Goal: Task Accomplishment & Management: Manage account settings

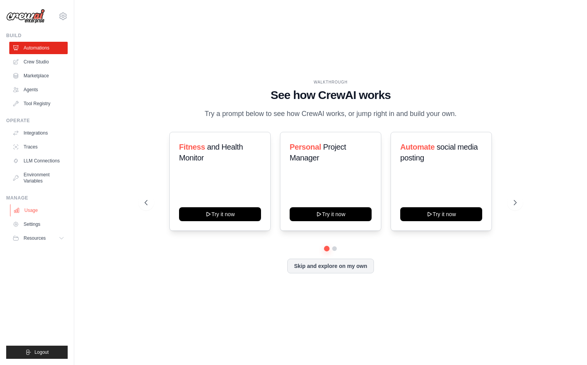
click at [28, 207] on link "Usage" at bounding box center [39, 210] width 58 height 12
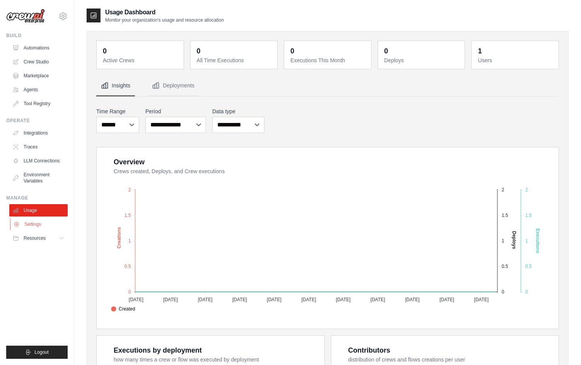
click at [34, 223] on link "Settings" at bounding box center [39, 224] width 58 height 12
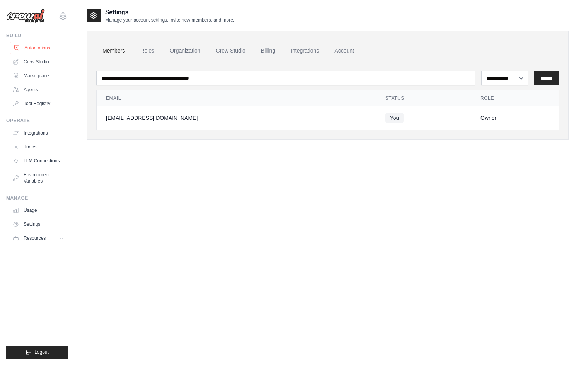
click at [41, 46] on link "Automations" at bounding box center [39, 48] width 58 height 12
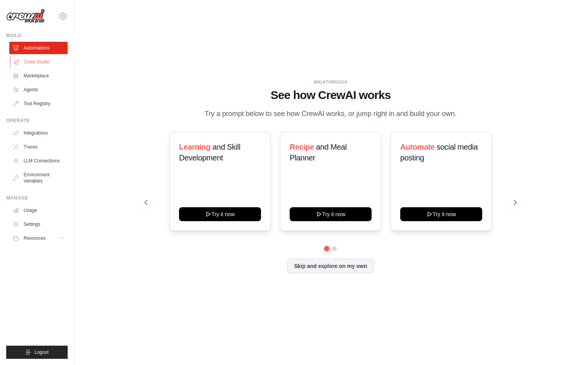
click at [33, 63] on link "Crew Studio" at bounding box center [39, 62] width 58 height 12
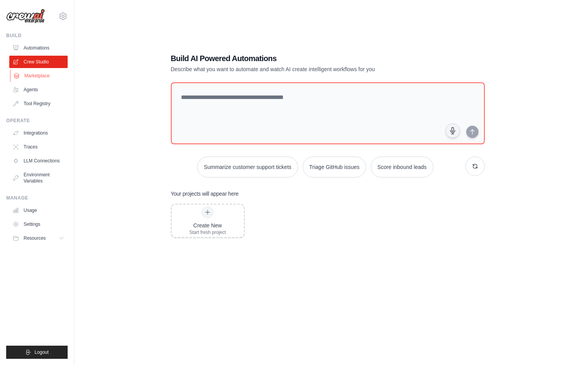
click at [32, 72] on link "Marketplace" at bounding box center [39, 76] width 58 height 12
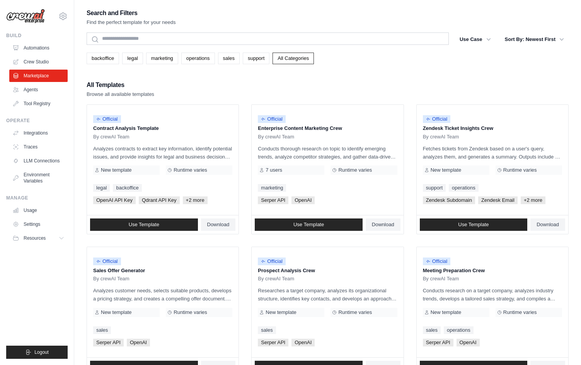
click at [311, 92] on div "All Templates Browse all available templates" at bounding box center [328, 89] width 482 height 19
click at [35, 134] on link "Integrations" at bounding box center [39, 133] width 58 height 12
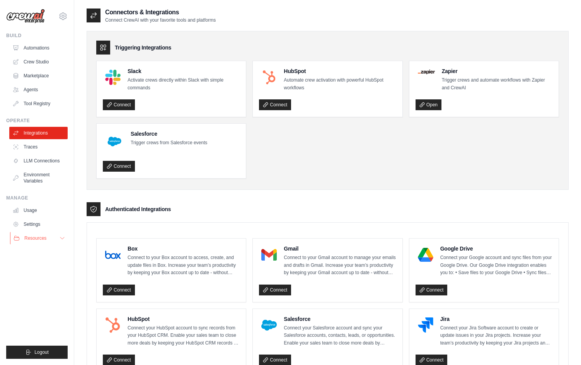
click at [59, 240] on icon at bounding box center [62, 238] width 6 height 6
click at [59, 240] on button "Resources" at bounding box center [39, 238] width 58 height 12
click at [31, 208] on link "Usage" at bounding box center [39, 210] width 58 height 12
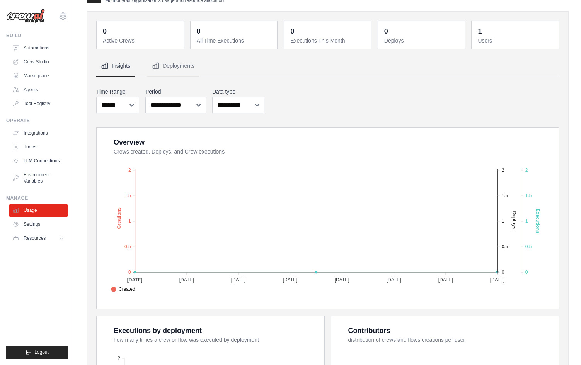
scroll to position [193, 0]
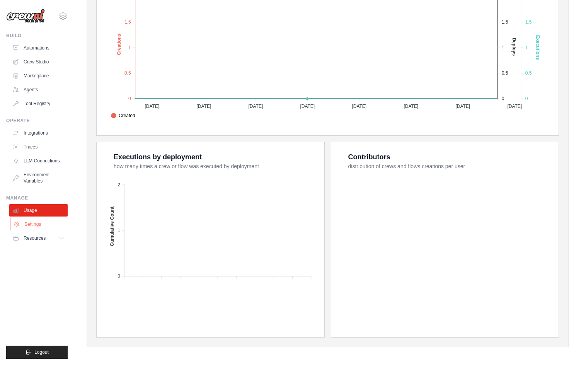
click at [49, 222] on link "Settings" at bounding box center [39, 224] width 58 height 12
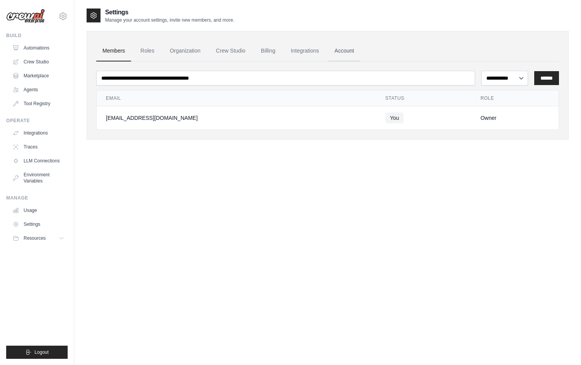
click at [339, 52] on link "Account" at bounding box center [344, 51] width 32 height 21
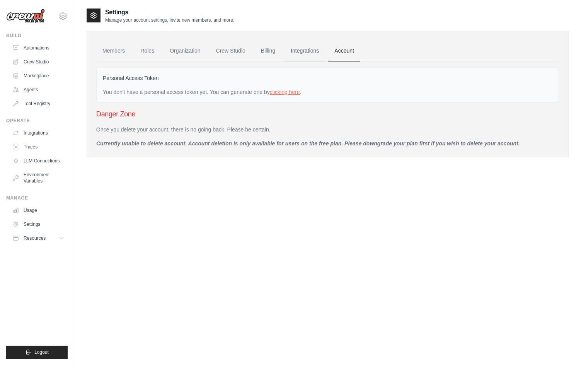
click at [311, 52] on link "Integrations" at bounding box center [304, 51] width 41 height 21
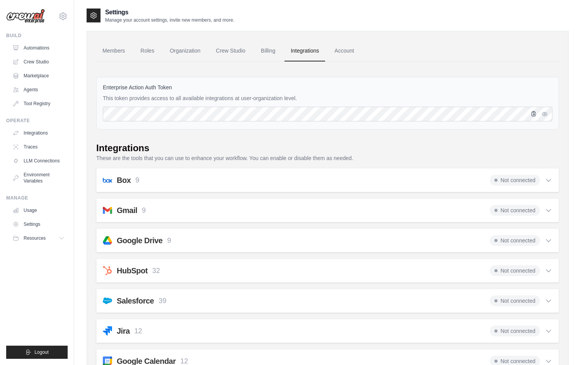
click at [534, 115] on icon "button" at bounding box center [534, 114] width 6 height 6
click at [263, 47] on link "Billing" at bounding box center [268, 51] width 27 height 21
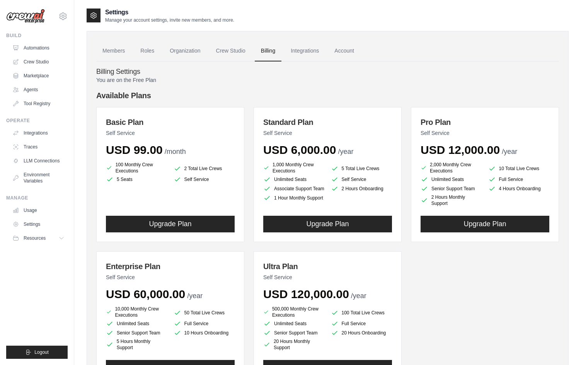
click at [231, 53] on link "Crew Studio" at bounding box center [231, 51] width 42 height 21
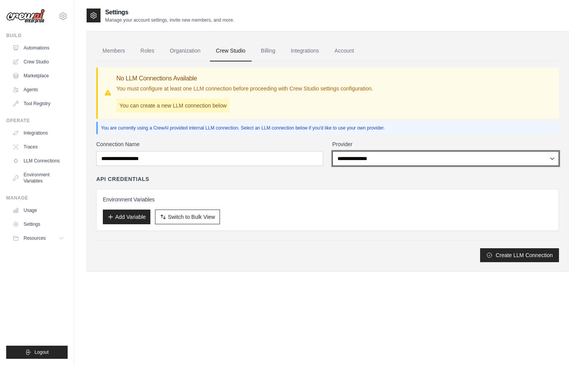
click at [385, 157] on select "**********" at bounding box center [445, 158] width 227 height 15
select select "******"
click at [332, 151] on select "**********" at bounding box center [445, 158] width 227 height 15
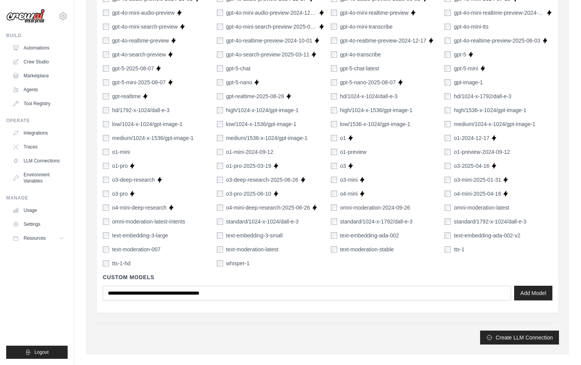
scroll to position [469, 0]
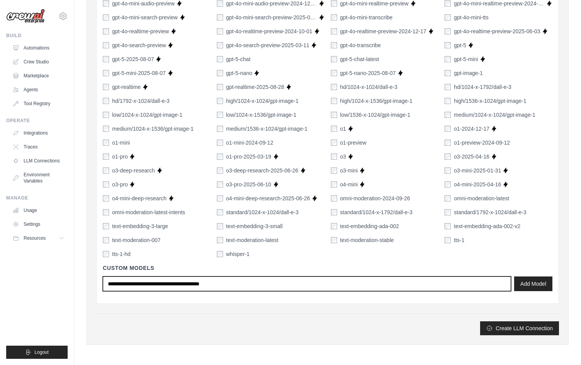
click at [286, 288] on input "text" at bounding box center [307, 283] width 408 height 15
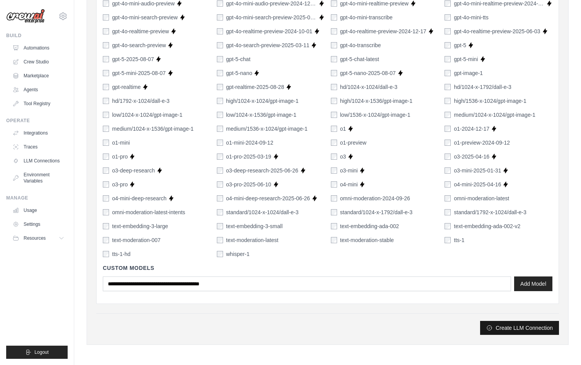
click at [539, 330] on button "Create LLM Connection" at bounding box center [519, 328] width 79 height 14
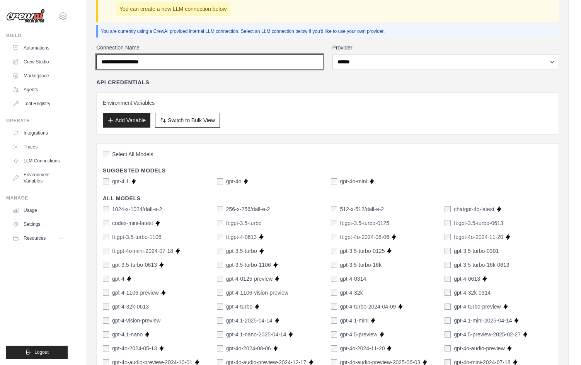
scroll to position [74, 0]
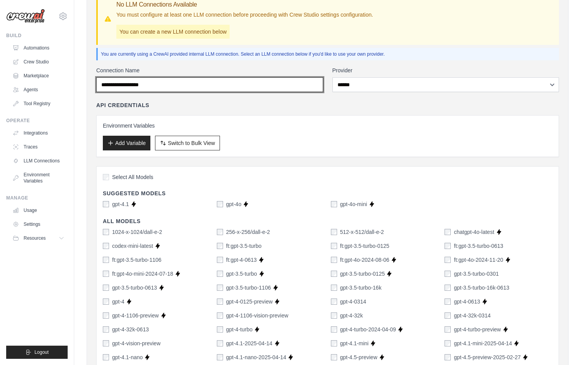
click at [182, 81] on input "Connection Name" at bounding box center [209, 84] width 227 height 15
click at [178, 83] on input "Connection Name" at bounding box center [209, 84] width 227 height 15
click at [138, 87] on input "Connection Name" at bounding box center [209, 84] width 227 height 15
click at [176, 87] on input "Connection Name" at bounding box center [209, 84] width 227 height 15
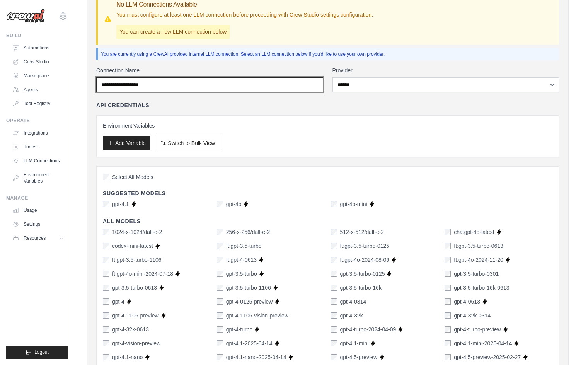
click at [199, 85] on input "Connection Name" at bounding box center [209, 84] width 227 height 15
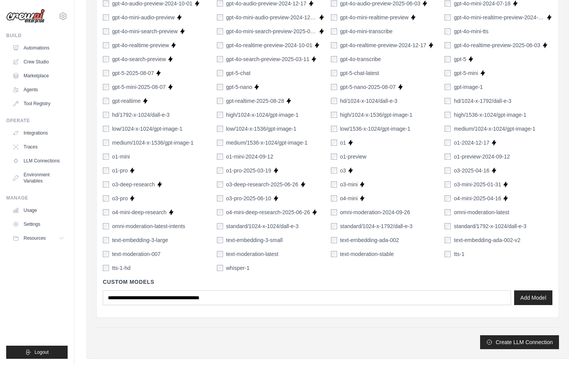
scroll to position [469, 0]
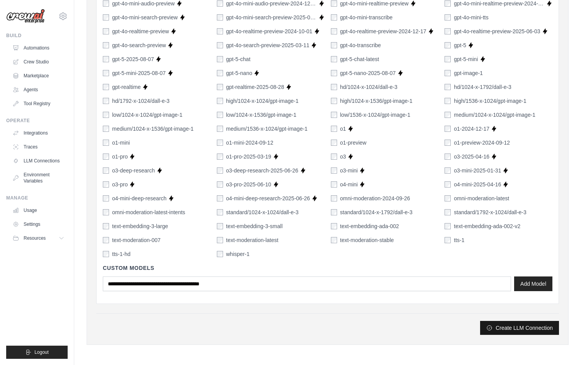
type input "********"
click at [530, 329] on button "Create LLM Connection" at bounding box center [519, 328] width 79 height 14
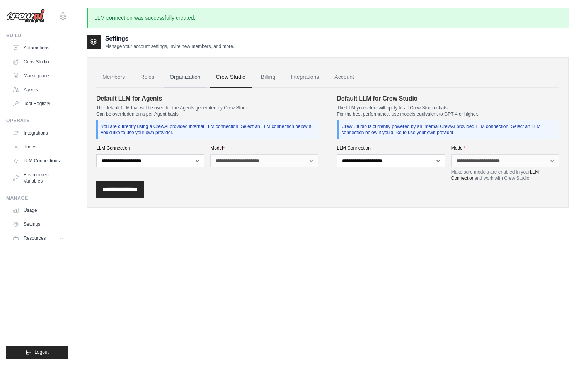
click at [180, 81] on link "Organization" at bounding box center [184, 77] width 43 height 21
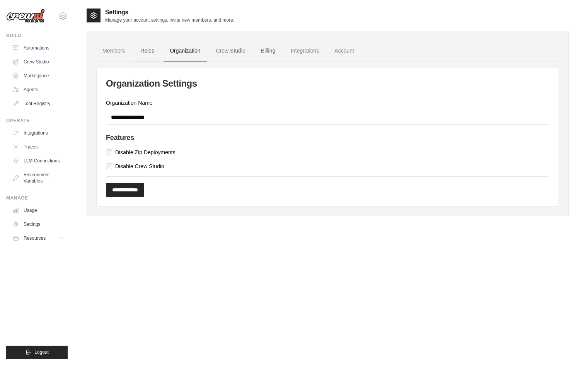
click at [150, 52] on link "Roles" at bounding box center [147, 51] width 26 height 21
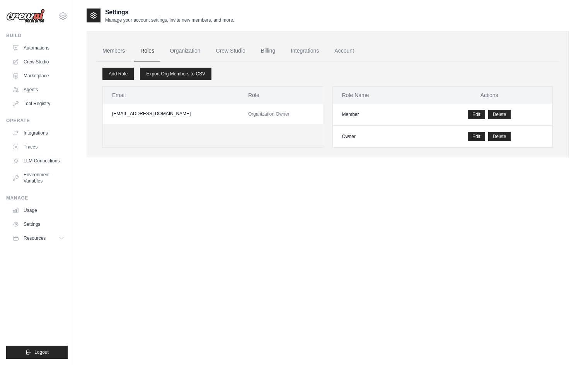
click at [116, 49] on link "Members" at bounding box center [113, 51] width 35 height 21
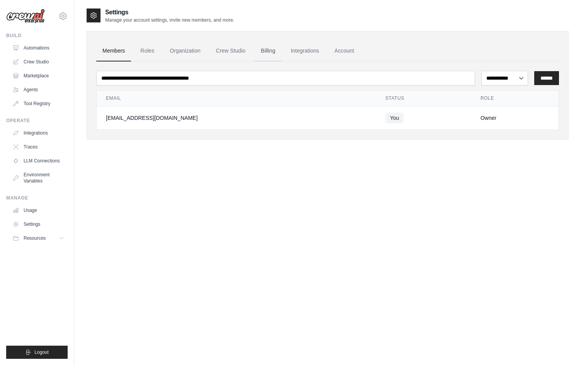
click at [270, 49] on link "Billing" at bounding box center [268, 51] width 27 height 21
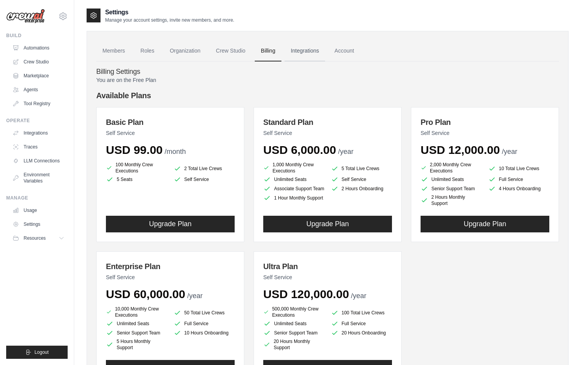
click at [302, 51] on link "Integrations" at bounding box center [304, 51] width 41 height 21
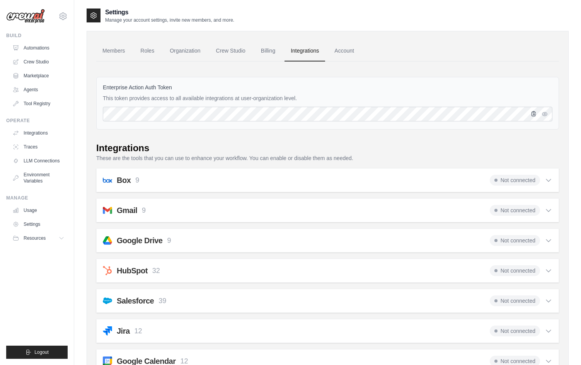
click at [533, 114] on icon "button" at bounding box center [534, 113] width 4 height 5
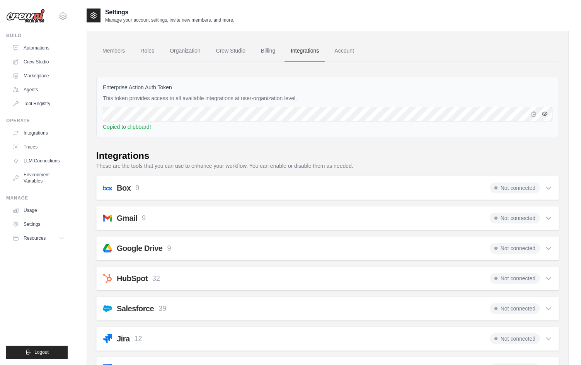
click at [544, 114] on icon "button" at bounding box center [545, 114] width 2 height 2
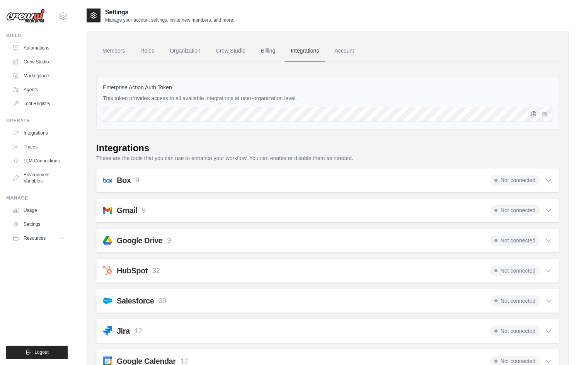
click at [532, 114] on icon "button" at bounding box center [534, 113] width 4 height 5
click at [355, 78] on div "Enterprise Action Auth Token This token provides access to all available integr…" at bounding box center [327, 103] width 463 height 53
click at [119, 52] on link "Members" at bounding box center [113, 51] width 35 height 21
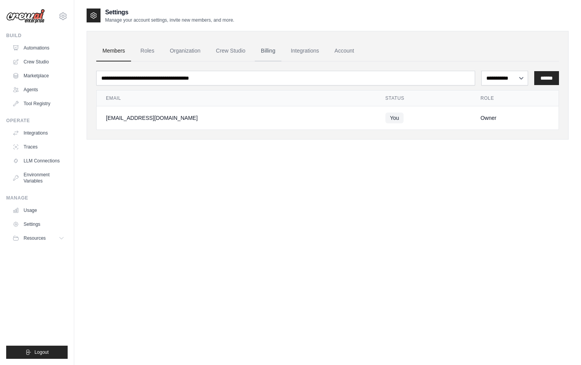
click at [264, 52] on link "Billing" at bounding box center [268, 51] width 27 height 21
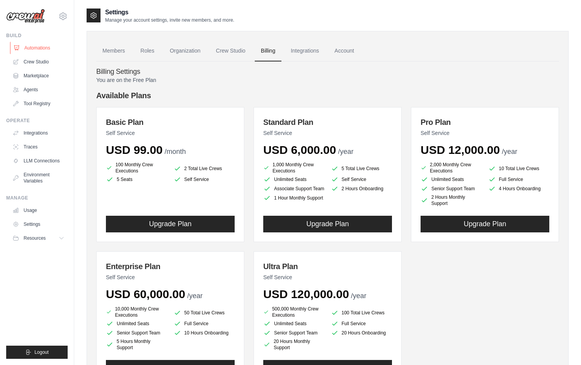
click at [41, 47] on link "Automations" at bounding box center [39, 48] width 58 height 12
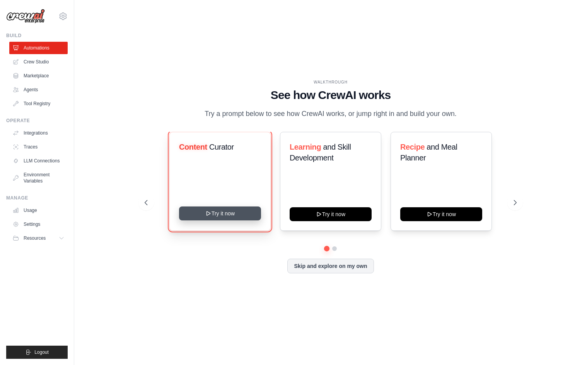
click at [229, 210] on button "Try it now" at bounding box center [220, 213] width 82 height 14
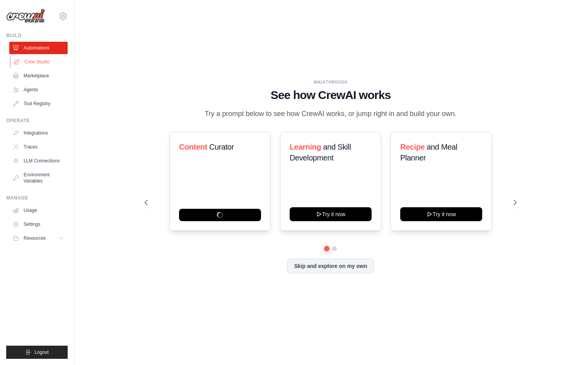
click at [43, 62] on link "Crew Studio" at bounding box center [39, 62] width 58 height 12
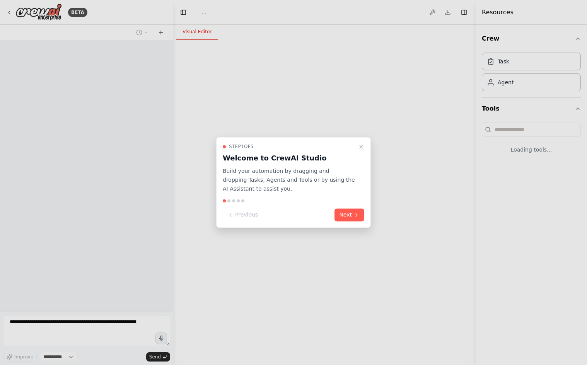
select select "****"
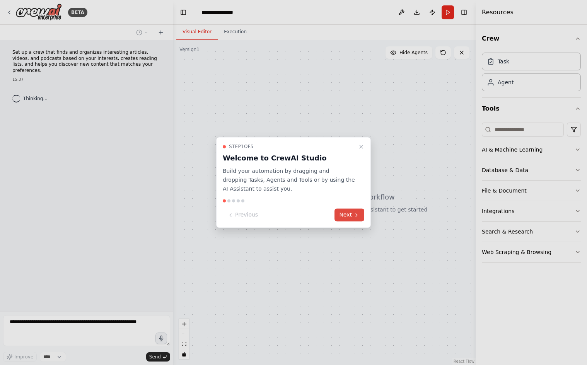
click at [352, 214] on button "Next" at bounding box center [349, 215] width 30 height 13
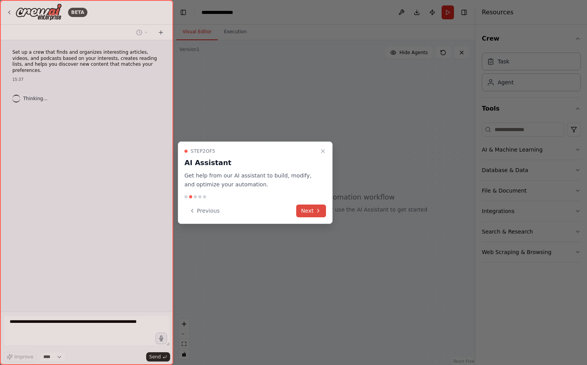
click at [322, 209] on button "Next" at bounding box center [311, 210] width 30 height 13
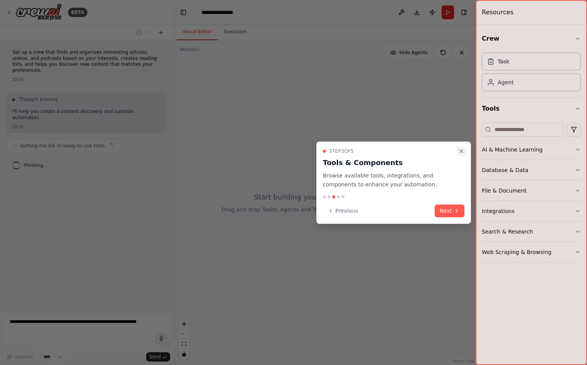
click at [459, 148] on icon "Close walkthrough" at bounding box center [461, 151] width 6 height 6
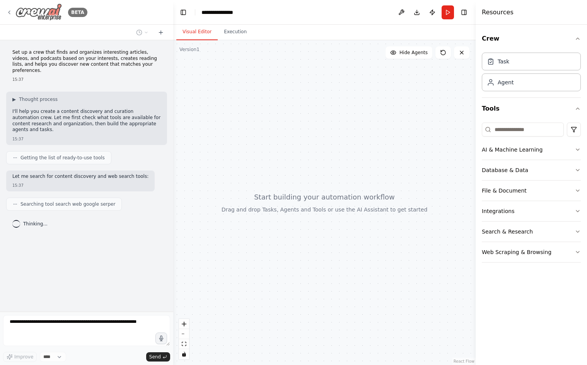
click at [42, 7] on img at bounding box center [38, 11] width 46 height 17
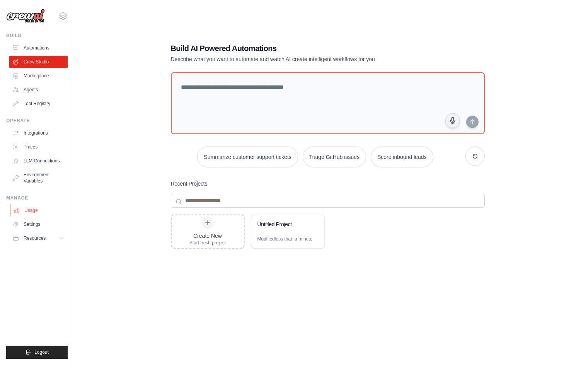
click at [34, 212] on link "Usage" at bounding box center [39, 210] width 58 height 12
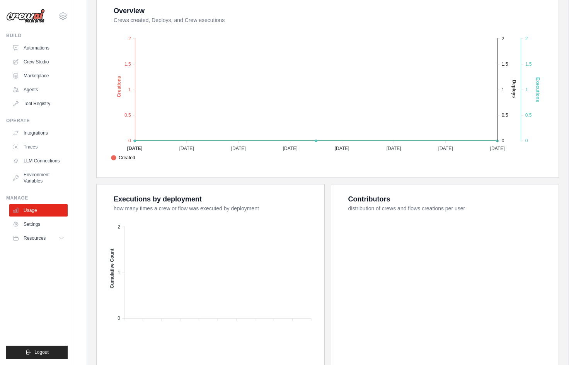
scroll to position [155, 0]
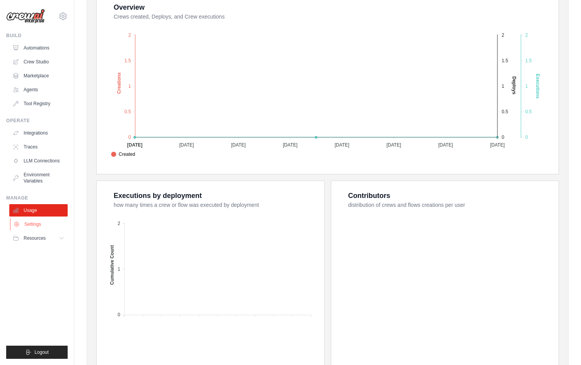
click at [48, 230] on link "Settings" at bounding box center [39, 224] width 58 height 12
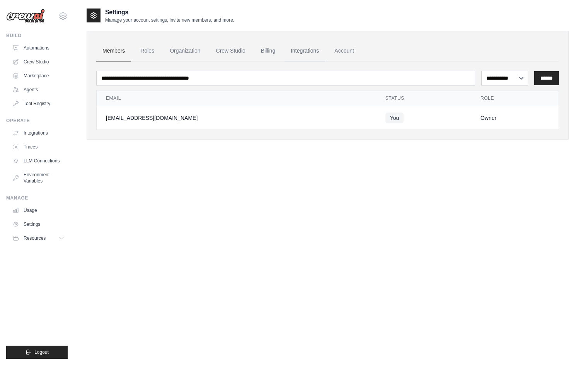
click at [309, 51] on link "Integrations" at bounding box center [304, 51] width 41 height 21
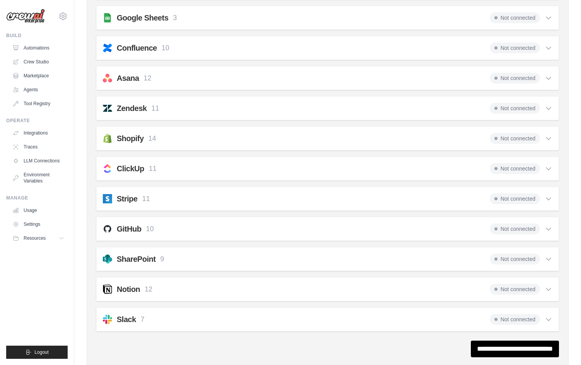
scroll to position [516, 0]
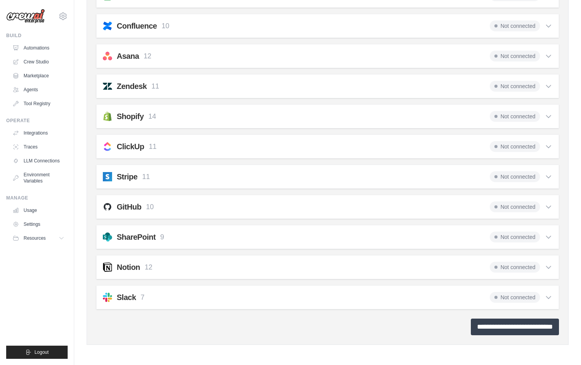
click at [512, 331] on input "**********" at bounding box center [515, 326] width 88 height 17
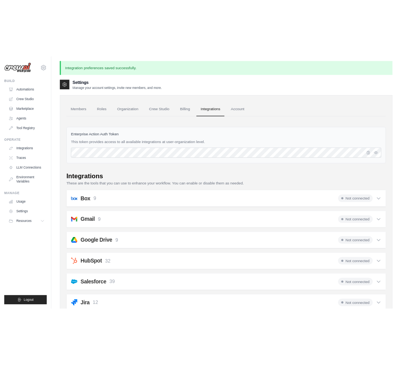
scroll to position [0, 0]
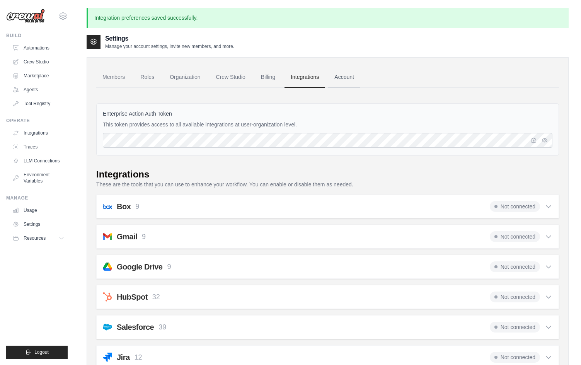
click at [352, 78] on link "Account" at bounding box center [344, 77] width 32 height 21
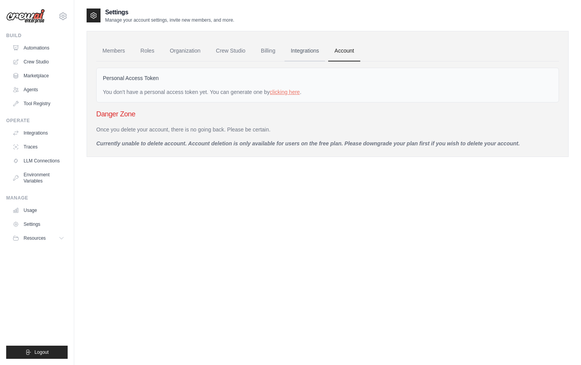
click at [306, 51] on link "Integrations" at bounding box center [304, 51] width 41 height 21
